Goal: Check status: Check status

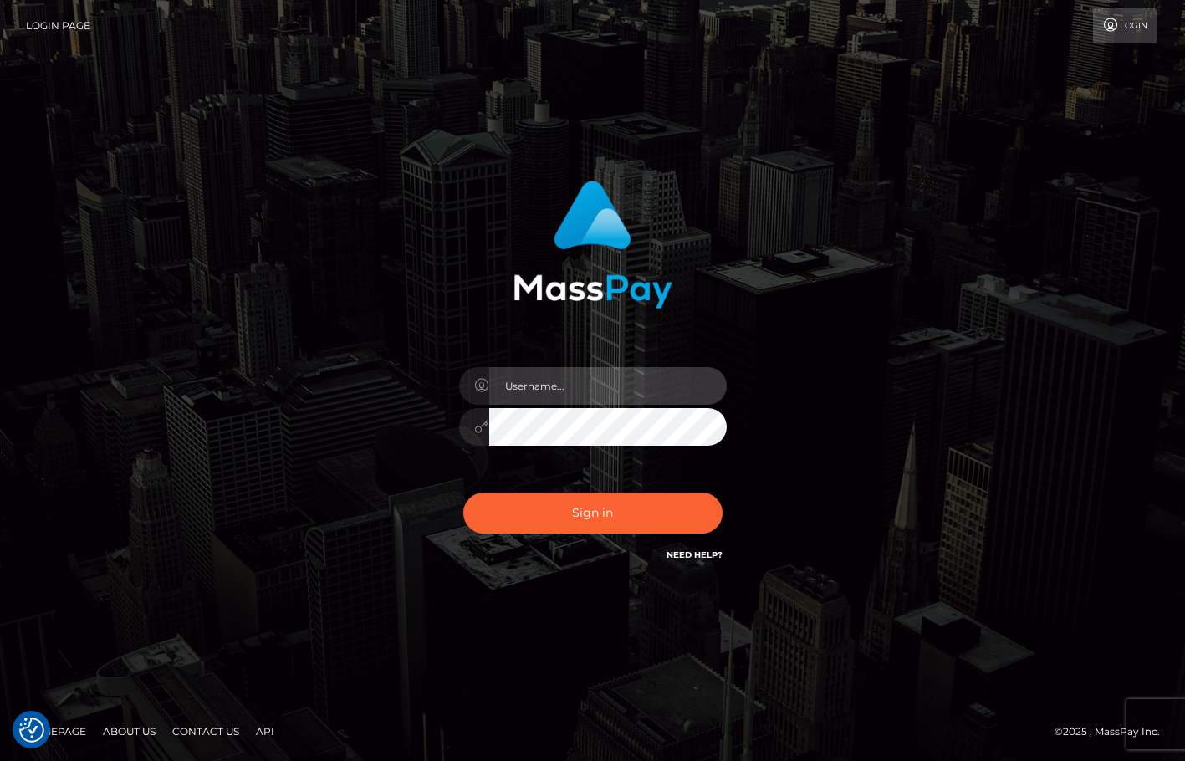
drag, startPoint x: 559, startPoint y: 399, endPoint x: 579, endPoint y: 405, distance: 20.1
click at [559, 399] on input "text" at bounding box center [608, 386] width 238 height 38
type input "christianc.xcite"
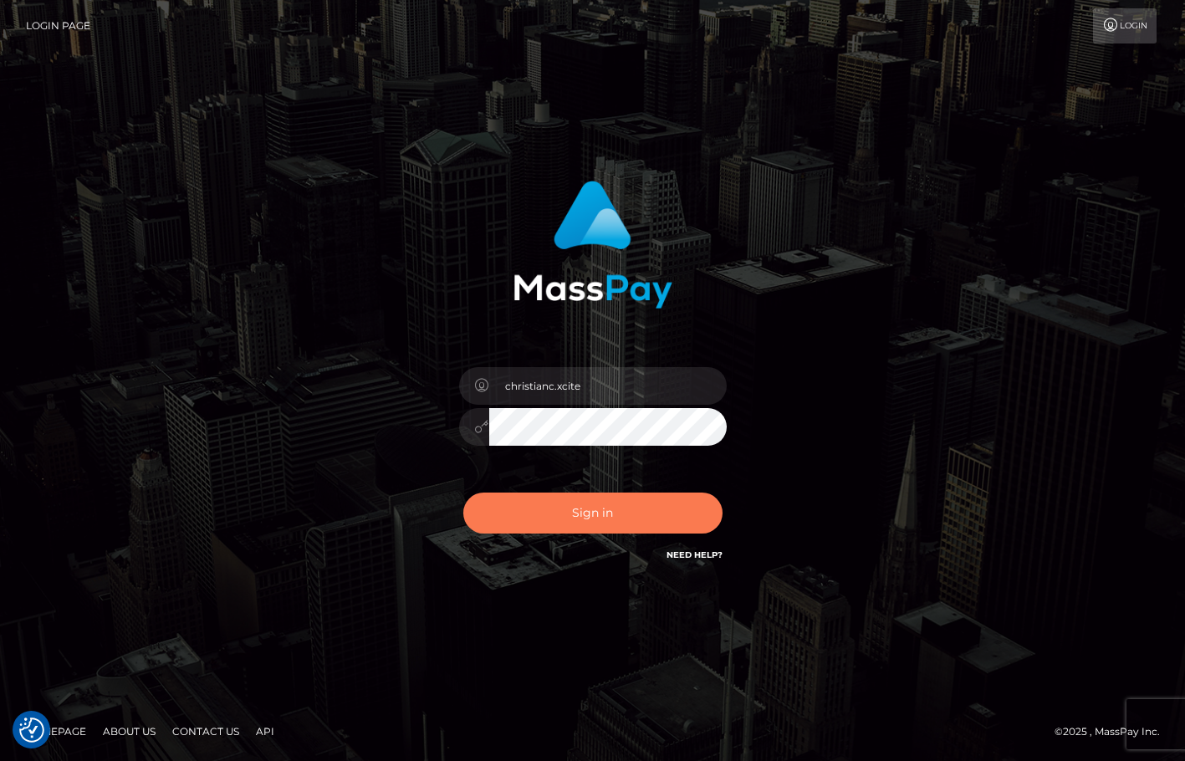
click at [622, 523] on button "Sign in" at bounding box center [592, 513] width 259 height 41
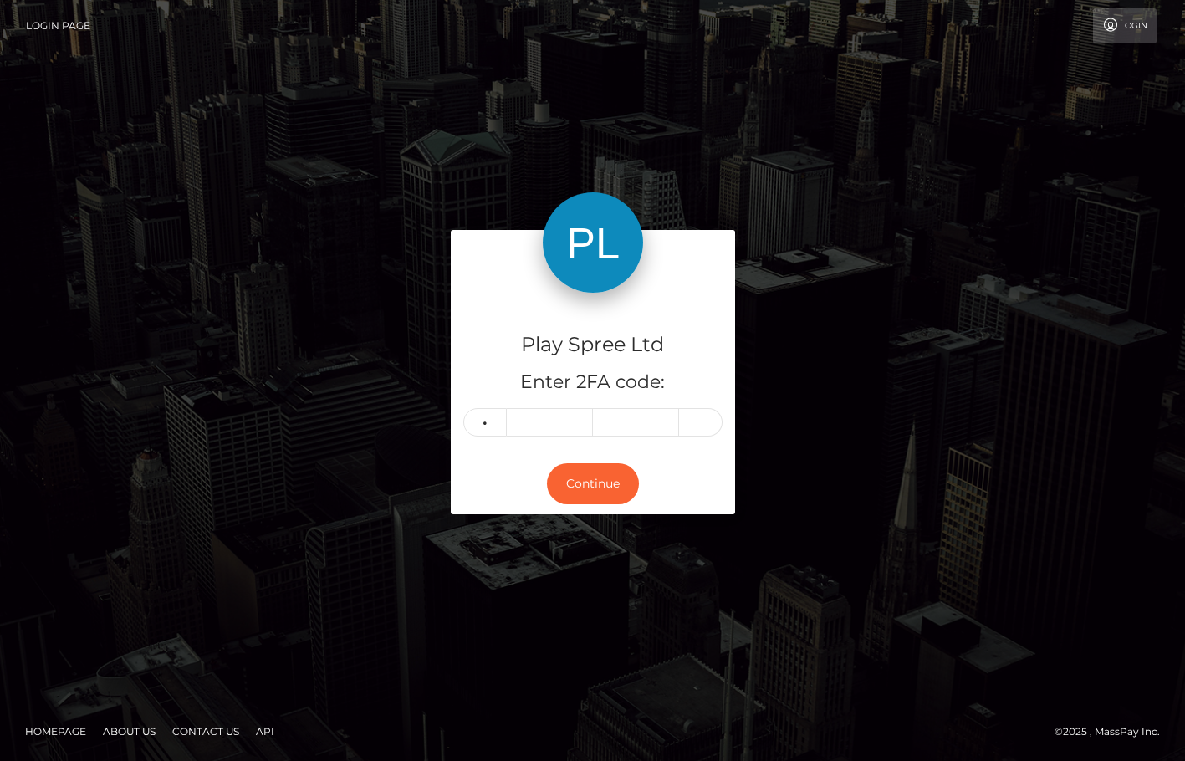
type input "0"
type input "8"
type input "7"
type input "4"
type input "3"
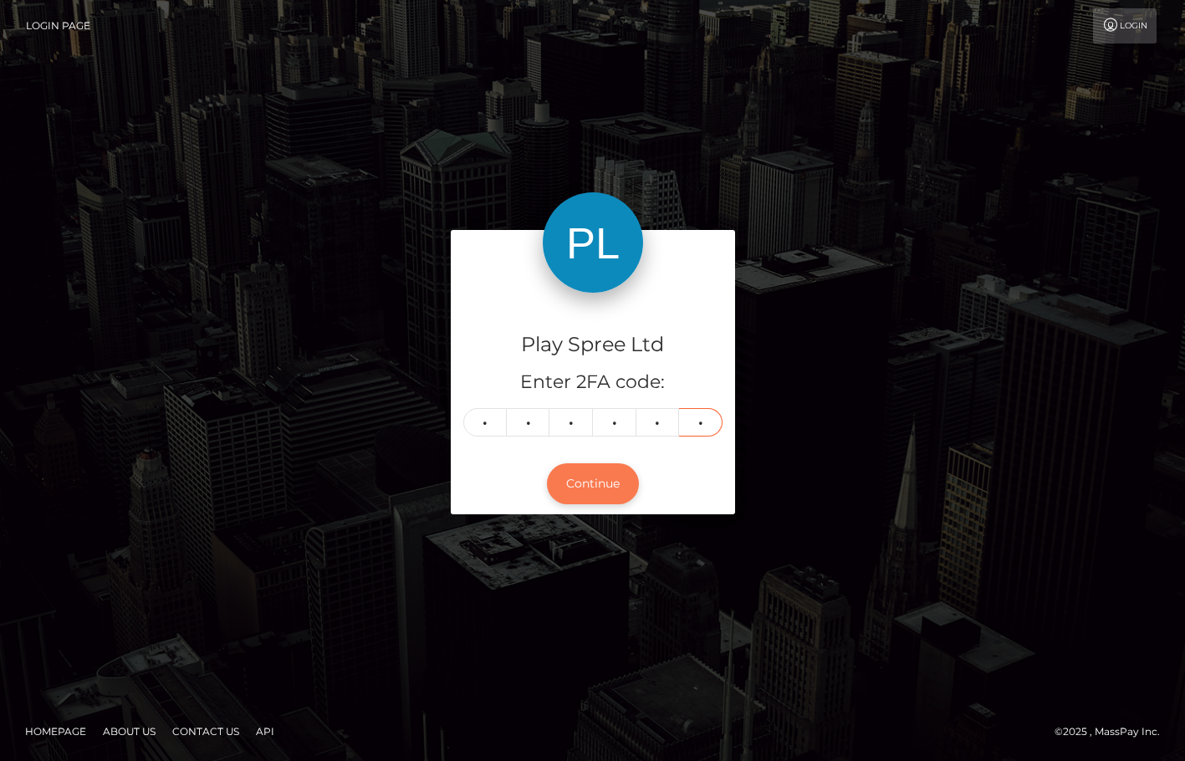
type input "7"
click at [595, 488] on button "Continue" at bounding box center [593, 483] width 92 height 41
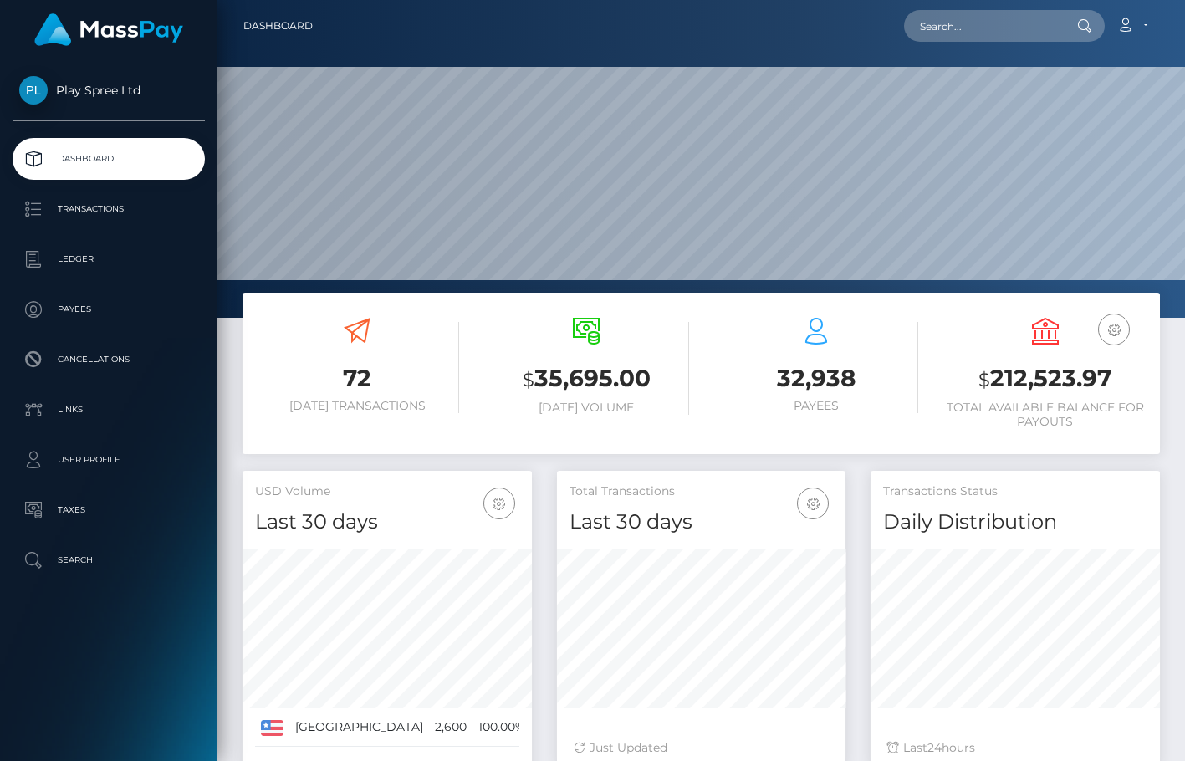
scroll to position [297, 289]
click at [1070, 369] on h3 "$ 212,523.97" at bounding box center [1045, 379] width 204 height 34
copy h3 "212,523.97"
